Goal: Transaction & Acquisition: Download file/media

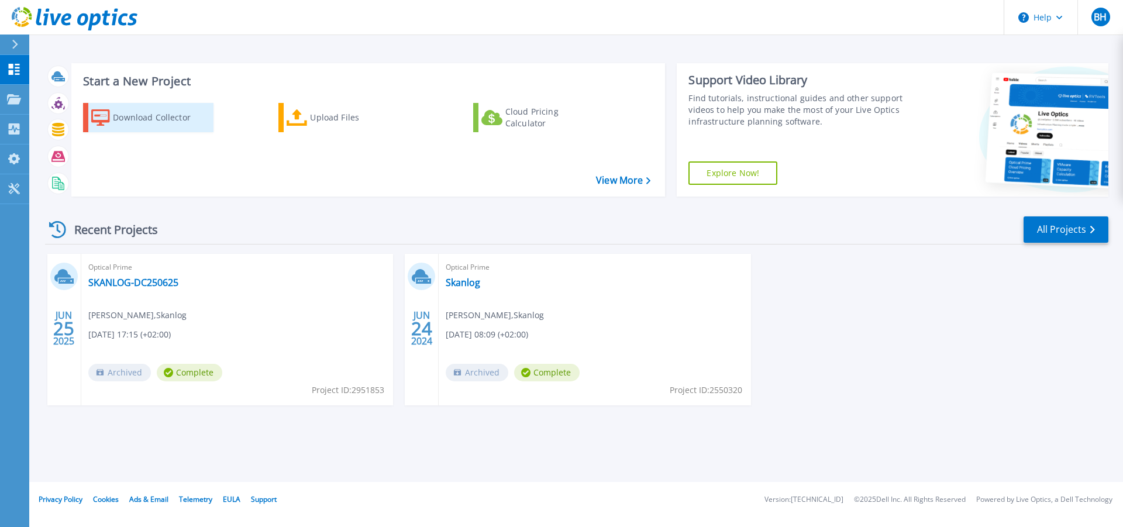
click at [127, 114] on div "Download Collector" at bounding box center [160, 117] width 94 height 23
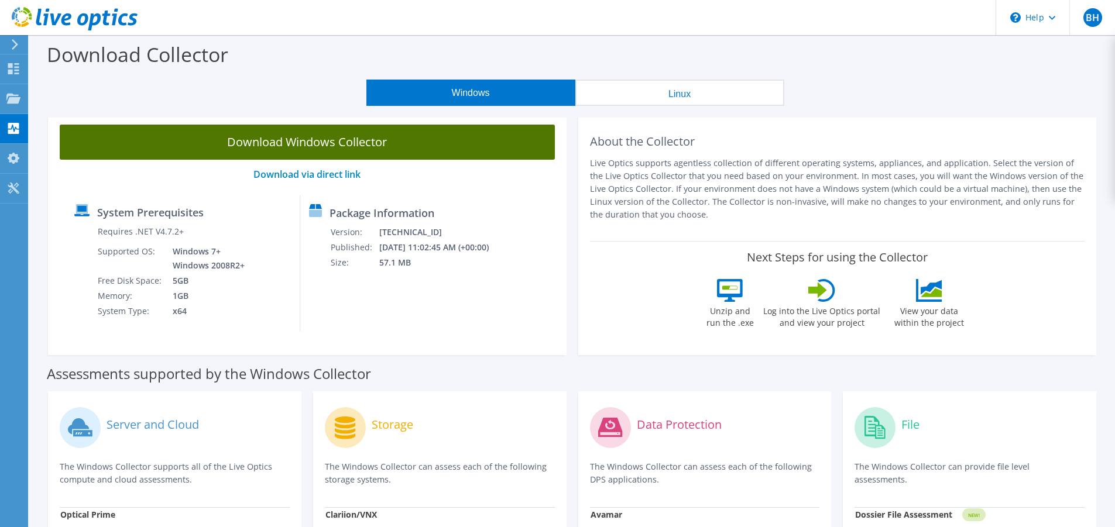
click at [323, 137] on link "Download Windows Collector" at bounding box center [307, 142] width 495 height 35
